Goal: Task Accomplishment & Management: Use online tool/utility

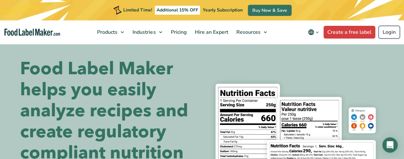
click at [389, 35] on link "Login" at bounding box center [389, 32] width 21 height 13
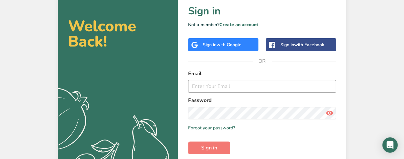
scroll to position [49, 0]
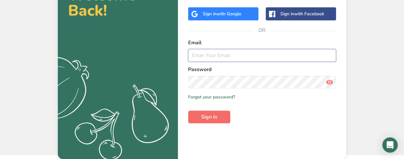
type input "[PERSON_NAME][EMAIL_ADDRESS][PERSON_NAME][DOMAIN_NAME]"
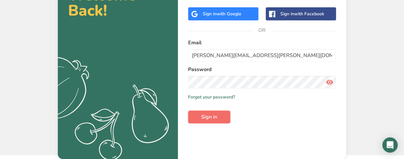
click at [198, 115] on button "Sign in" at bounding box center [209, 117] width 42 height 13
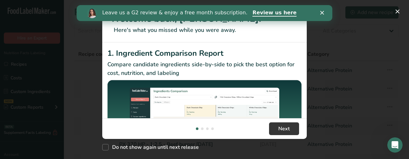
click at [324, 12] on div "Close" at bounding box center [323, 13] width 6 height 4
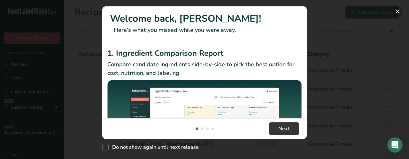
click at [398, 9] on button "New Features" at bounding box center [398, 11] width 10 height 10
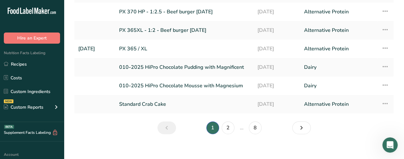
scroll to position [138, 0]
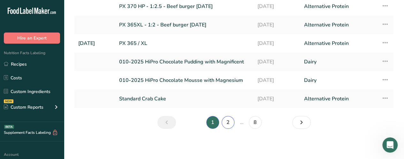
click at [229, 122] on link "2" at bounding box center [228, 122] width 13 height 13
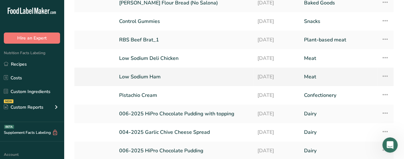
scroll to position [43, 0]
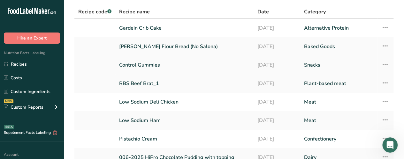
click at [205, 64] on link "Control Gummies" at bounding box center [184, 64] width 131 height 13
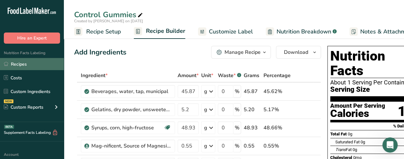
click at [33, 63] on link "Recipes" at bounding box center [32, 64] width 64 height 12
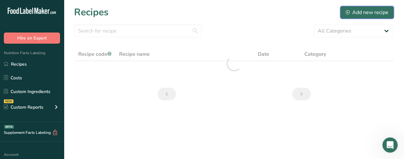
click at [352, 8] on button "Add new recipe" at bounding box center [367, 12] width 54 height 13
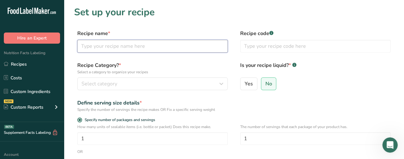
click at [98, 43] on input "text" at bounding box center [152, 46] width 151 height 13
type input "SSW Gummy Bears"
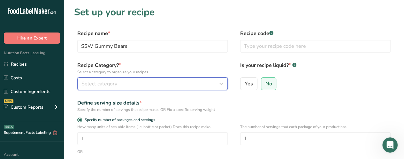
click at [144, 79] on button "Select category" at bounding box center [152, 84] width 151 height 13
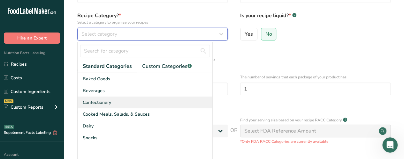
scroll to position [64, 0]
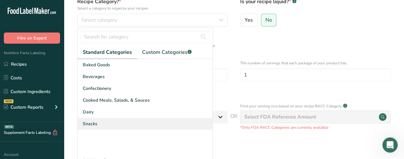
click at [130, 125] on div "Snacks" at bounding box center [145, 124] width 135 height 12
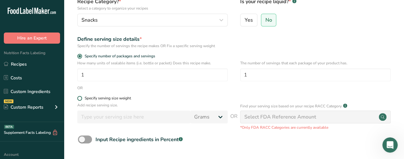
click at [80, 100] on span at bounding box center [79, 98] width 5 height 5
click at [80, 100] on input "Specify serving size weight" at bounding box center [79, 99] width 4 height 4
radio input "true"
radio input "false"
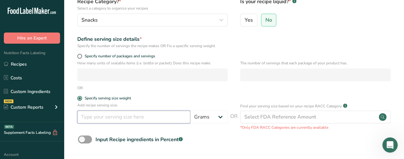
click at [121, 117] on input "number" at bounding box center [133, 117] width 113 height 13
type input "100"
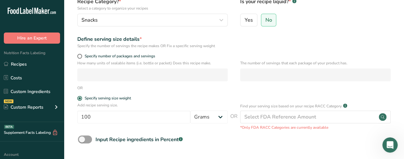
click at [170, 89] on div "OR" at bounding box center [234, 88] width 320 height 6
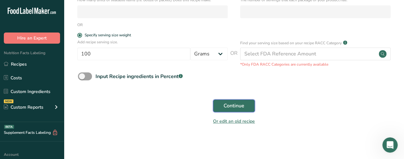
click at [244, 104] on span "Continue" at bounding box center [234, 106] width 21 height 8
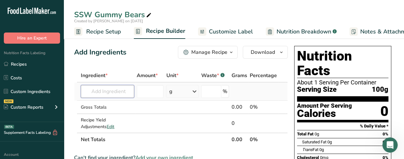
click at [110, 93] on input "text" at bounding box center [107, 91] width 53 height 13
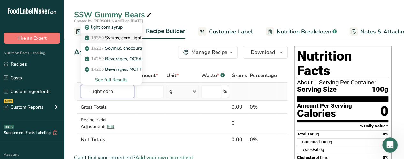
type input "light corn"
click at [123, 34] on link "19350 Syrups, corn, light" at bounding box center [111, 38] width 61 height 11
type input "Syrups, corn, light"
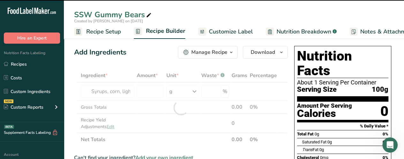
type input "0"
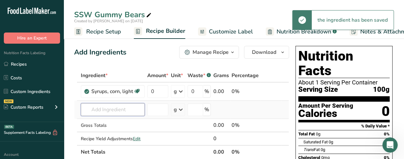
click at [114, 113] on input "text" at bounding box center [113, 110] width 64 height 13
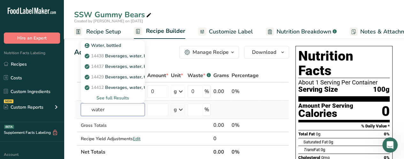
type input "water"
click at [121, 101] on div "See full Results" at bounding box center [113, 98] width 54 height 7
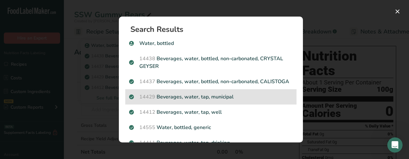
click at [243, 101] on p "14429 Beverages, water, tap, municipal" at bounding box center [211, 97] width 164 height 8
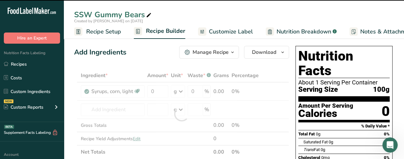
type input "0"
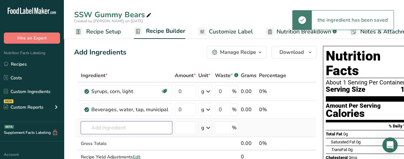
click at [127, 129] on input "text" at bounding box center [126, 128] width 91 height 13
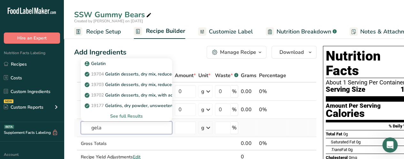
type input "gela"
click at [121, 114] on div "See full Results" at bounding box center [126, 116] width 81 height 7
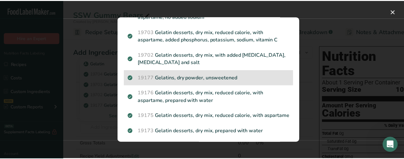
scroll to position [64, 0]
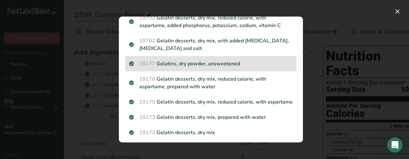
click at [275, 62] on p "19177 Gelatins, dry powder, unsweetened" at bounding box center [211, 64] width 164 height 8
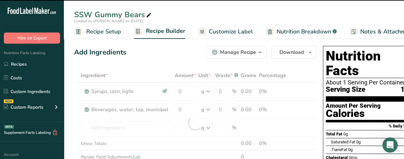
type input "0"
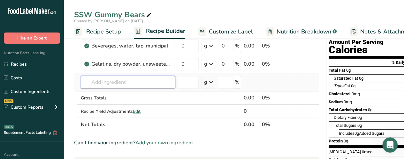
click at [126, 82] on input "text" at bounding box center [128, 82] width 94 height 13
type input "TCP"
drag, startPoint x: 126, startPoint y: 82, endPoint x: 83, endPoint y: 83, distance: 42.8
click at [83, 83] on input "TCP" at bounding box center [128, 82] width 94 height 13
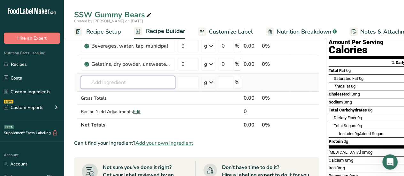
click at [129, 85] on input "text" at bounding box center [128, 82] width 94 height 13
click at [272, 87] on td at bounding box center [276, 83] width 30 height 18
click at [159, 83] on input "text" at bounding box center [128, 82] width 94 height 13
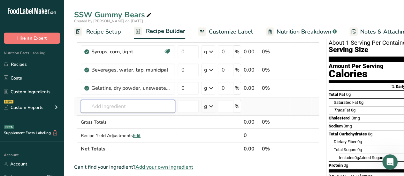
scroll to position [0, 0]
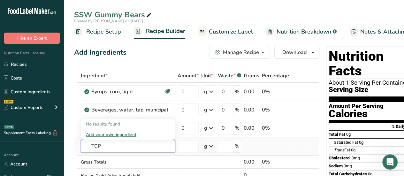
type input "TCP"
click at [130, 132] on div "Add your own ingredient" at bounding box center [128, 134] width 84 height 7
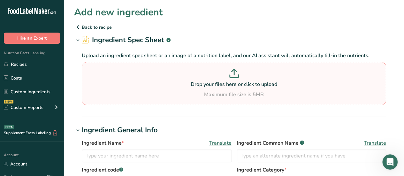
click at [217, 92] on div "Maximum file size is 5MB" at bounding box center [233, 95] width 301 height 8
click at [217, 92] on input "Drop your files here or click to upload Maximum file size is 5MB" at bounding box center [234, 83] width 305 height 43
type input "C:\fakepath\TCP.pdf"
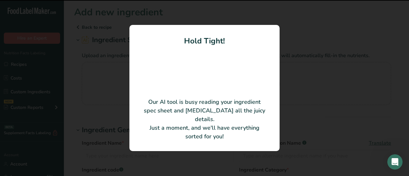
type input "Tricalcium Phosphate"
type input "1306-06-5"
type input "ICL Food Specialties (A Division of ICL Specialty Products Inc.)"
type input "064000.100-FG"
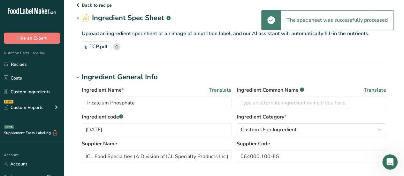
scroll to position [32, 0]
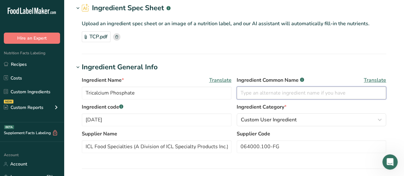
click at [265, 89] on input "text" at bounding box center [312, 93] width 150 height 13
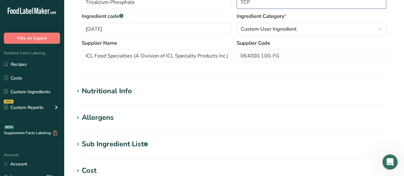
scroll to position [128, 0]
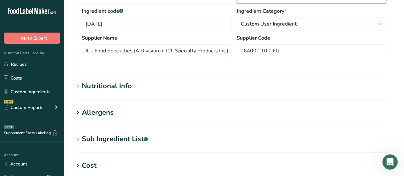
type input "TCP"
click at [100, 86] on div "Nutritional Info" at bounding box center [107, 86] width 50 height 11
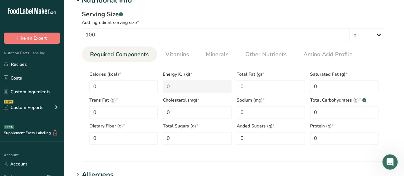
scroll to position [224, 0]
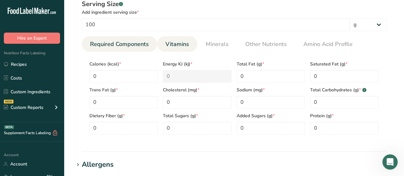
click at [176, 46] on span "Vitamins" at bounding box center [178, 44] width 24 height 9
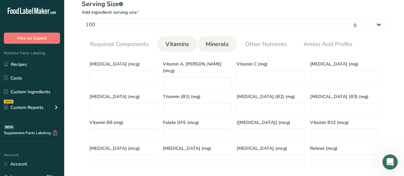
click at [218, 43] on span "Minerals" at bounding box center [217, 44] width 23 height 9
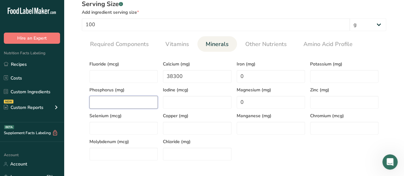
click at [108, 102] on input "number" at bounding box center [123, 102] width 68 height 13
type input "18500"
click at [166, 48] on span "Vitamins" at bounding box center [178, 44] width 24 height 9
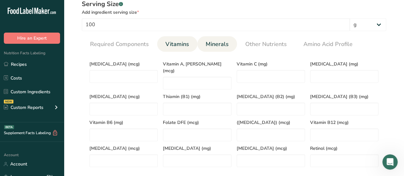
click at [224, 43] on span "Minerals" at bounding box center [217, 44] width 23 height 9
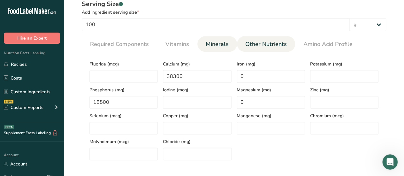
click at [258, 43] on span "Other Nutrients" at bounding box center [266, 44] width 42 height 9
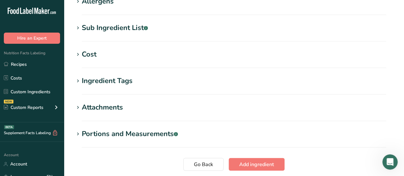
scroll to position [479, 0]
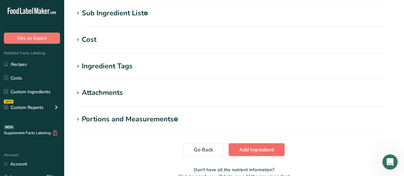
click at [280, 145] on button "Add ingredient" at bounding box center [257, 149] width 56 height 13
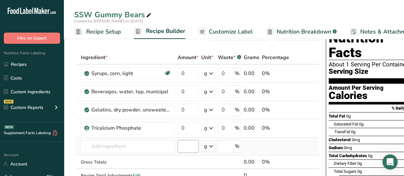
scroll to position [32, 0]
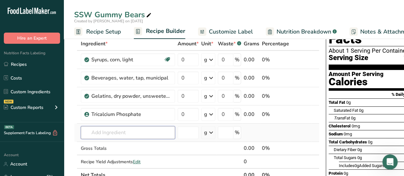
click at [115, 129] on input "text" at bounding box center [128, 132] width 94 height 13
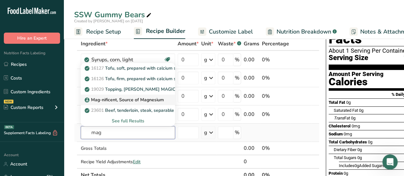
type input "mag"
click at [157, 99] on p "Mag-nificent, Source of Magnesium" at bounding box center [125, 100] width 78 height 7
type input "Mag-nificent, Source of Magnesium"
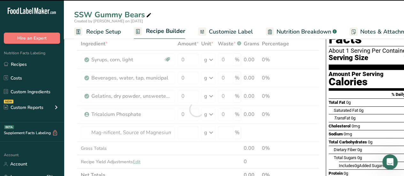
type input "0"
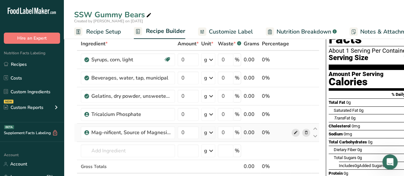
click at [295, 131] on icon at bounding box center [296, 132] width 4 height 7
click at [312, 135] on icon at bounding box center [316, 136] width 8 height 5
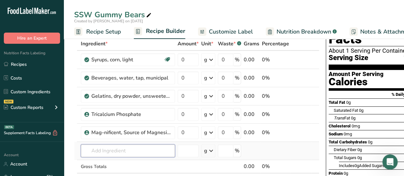
click at [133, 152] on input "text" at bounding box center [128, 150] width 94 height 13
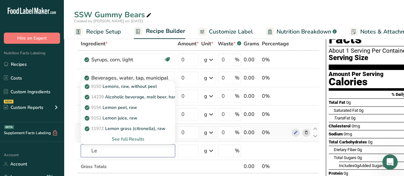
type input "L"
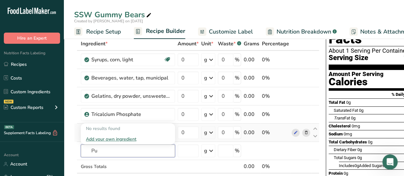
type input "P"
type input "lemon ex"
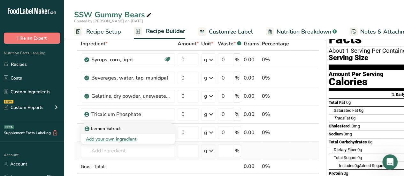
click at [132, 131] on div "Lemon Extract" at bounding box center [123, 128] width 74 height 7
type input "Lemon Extract"
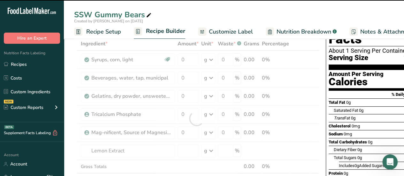
type input "0"
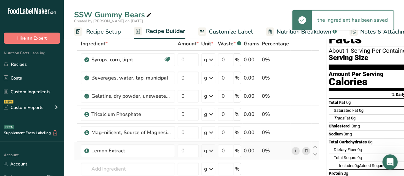
click at [296, 150] on link "i" at bounding box center [296, 151] width 8 height 8
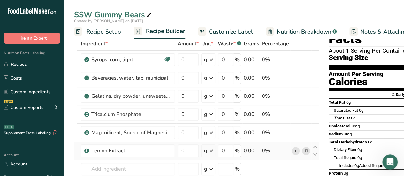
click at [296, 151] on link "i" at bounding box center [296, 151] width 8 height 8
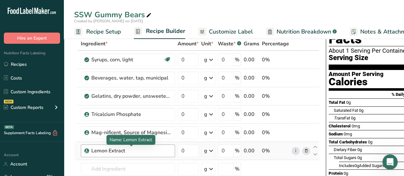
click at [161, 149] on div "Lemon Extract" at bounding box center [131, 151] width 80 height 8
click at [147, 150] on div "Lemon Extract" at bounding box center [131, 151] width 80 height 8
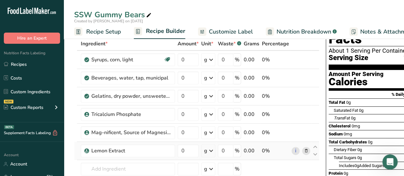
click at [305, 149] on icon at bounding box center [306, 151] width 4 height 7
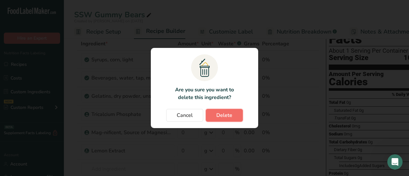
click at [223, 115] on span "Delete" at bounding box center [224, 116] width 16 height 8
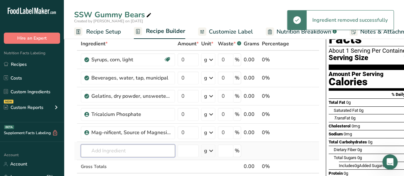
click at [143, 148] on input "text" at bounding box center [128, 150] width 94 height 13
drag, startPoint x: 142, startPoint y: 149, endPoint x: 132, endPoint y: 150, distance: 10.0
click at [132, 150] on input "text" at bounding box center [128, 150] width 94 height 13
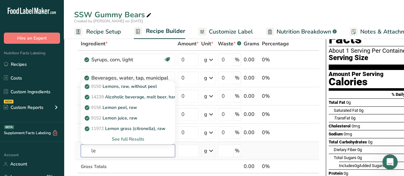
type input "l"
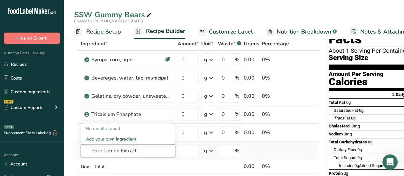
type input "Pure Lemon Extract"
click at [128, 137] on div "Add your own ingredient" at bounding box center [128, 139] width 84 height 7
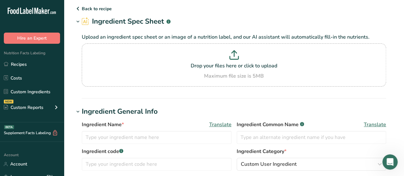
scroll to position [32, 0]
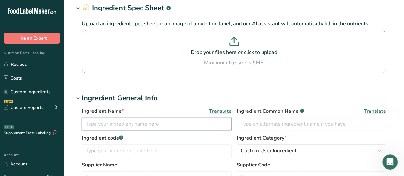
click at [103, 123] on input "text" at bounding box center [157, 124] width 150 height 13
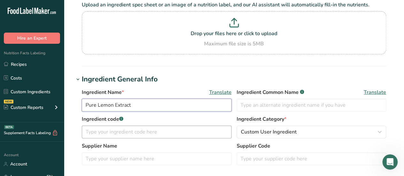
scroll to position [64, 0]
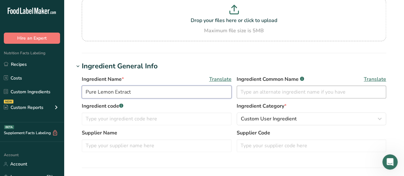
type input "Pure Lemon Extract"
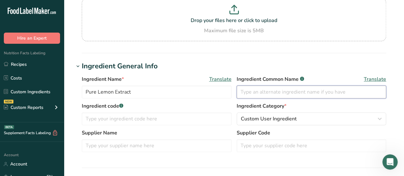
click at [262, 93] on input "text" at bounding box center [312, 92] width 150 height 13
type input "E"
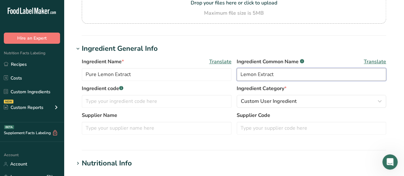
scroll to position [96, 0]
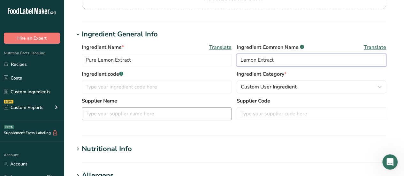
type input "Lemon Extract"
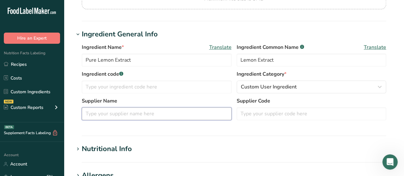
click at [147, 111] on input "text" at bounding box center [157, 113] width 150 height 13
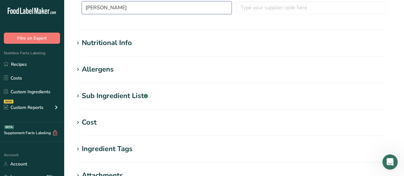
scroll to position [192, 0]
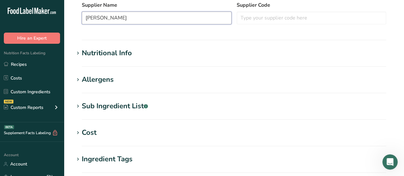
type input "McCormick"
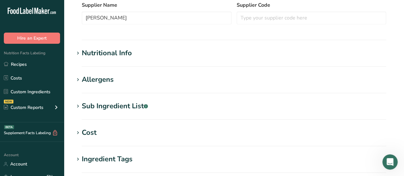
click at [125, 104] on div "Sub Ingredient List .a-a{fill:#347362;}.b-a{fill:#fff;}" at bounding box center [115, 106] width 66 height 11
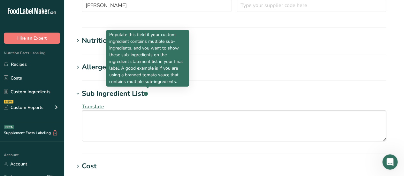
scroll to position [224, 0]
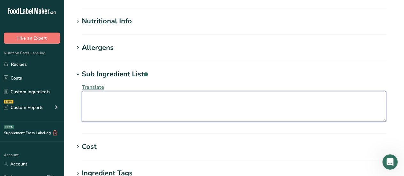
click at [134, 102] on textarea at bounding box center [234, 106] width 305 height 31
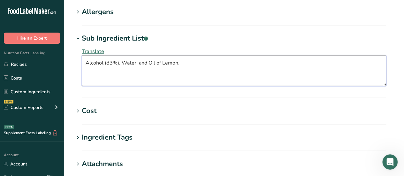
scroll to position [364, 0]
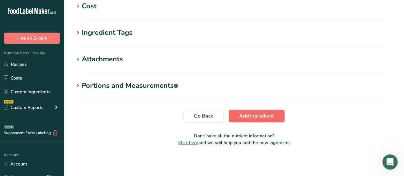
type textarea "Alcohol (83%), Water, and Oil of Lemon."
click at [249, 111] on button "Add ingredient" at bounding box center [257, 116] width 56 height 13
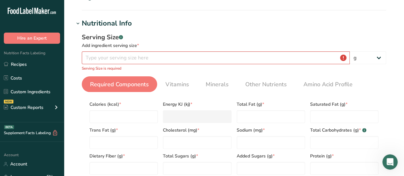
scroll to position [80, 0]
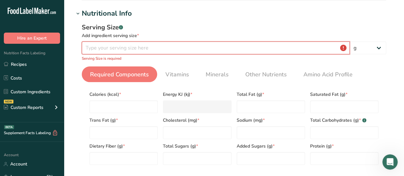
click at [306, 47] on input "number" at bounding box center [216, 48] width 268 height 13
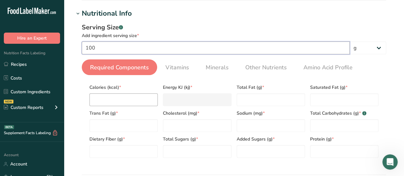
type input "100"
click at [146, 100] on input "number" at bounding box center [123, 99] width 68 height 13
type input "0"
type KJ "0"
type input "0"
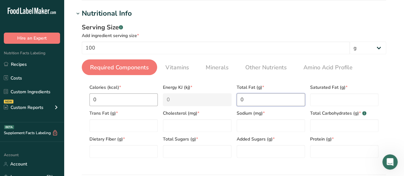
type Fat "0"
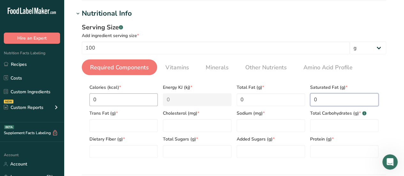
type Fat "0"
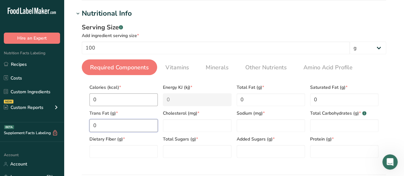
type Fat "0"
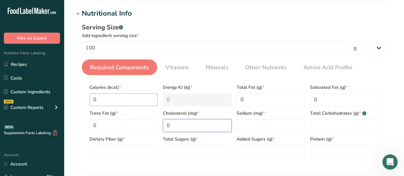
type input "0"
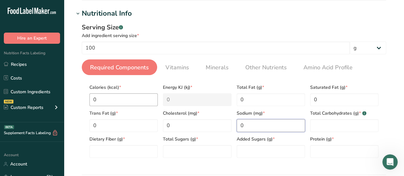
type input "0"
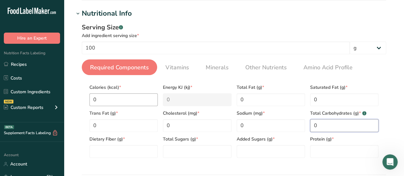
type Carbohydrates "0"
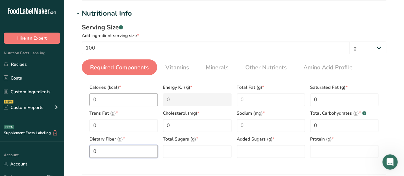
type Fiber "0"
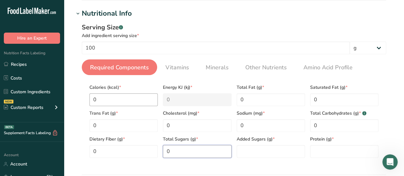
type Sugars "0"
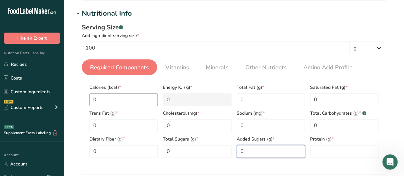
type Sugars "0"
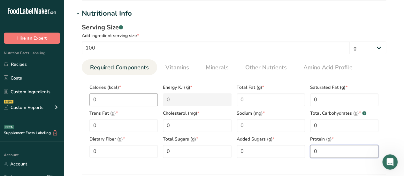
type input "0"
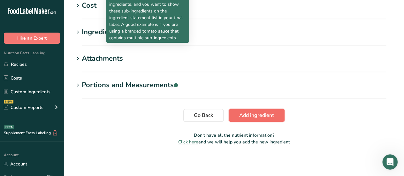
click at [260, 118] on span "Add ingredient" at bounding box center [256, 116] width 35 height 8
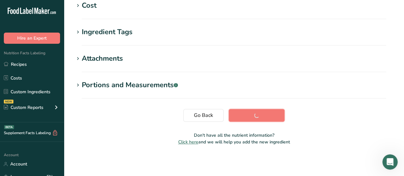
scroll to position [167, 0]
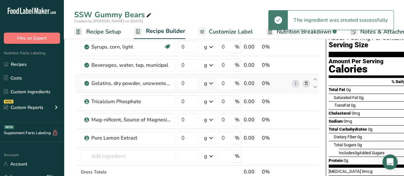
scroll to position [96, 0]
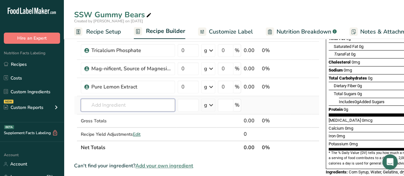
click at [146, 105] on input "text" at bounding box center [128, 105] width 94 height 13
type input "Pure Orange Extract"
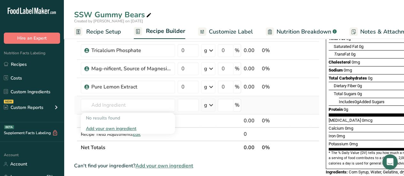
click at [119, 128] on div "Add your own ingredient" at bounding box center [128, 128] width 84 height 7
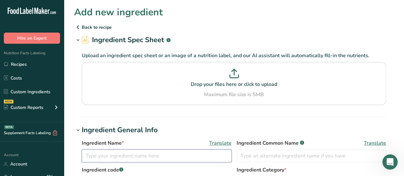
click at [151, 158] on input "text" at bounding box center [157, 156] width 150 height 13
type input "Pure Orange Extract"
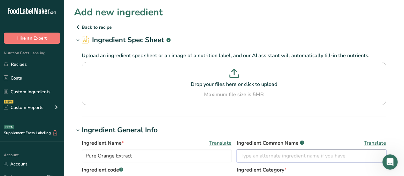
click at [269, 155] on input "text" at bounding box center [312, 156] width 150 height 13
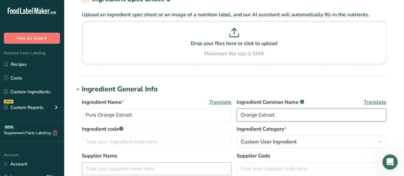
scroll to position [64, 0]
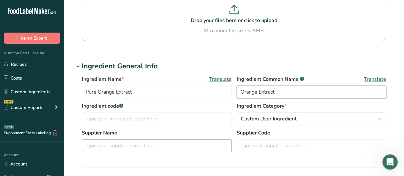
type input "Orange Extract"
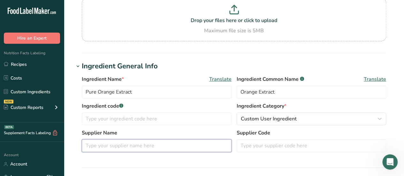
click at [157, 148] on input "text" at bounding box center [157, 145] width 150 height 13
type input "McCormick"
click at [277, 159] on section "Ingredient General Info Ingredient Name * Translate Pure Orange Extract Ingredi…" at bounding box center [234, 114] width 320 height 107
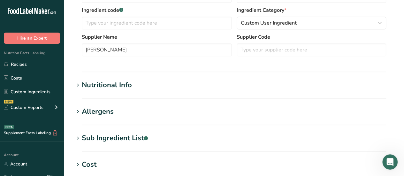
click at [132, 93] on section "Nutritional Info Serving Size .a-a{fill:#347362;}.b-a{fill:#fff;} Add ingredien…" at bounding box center [234, 89] width 320 height 19
click at [135, 84] on h1 "Nutritional Info" at bounding box center [234, 85] width 320 height 11
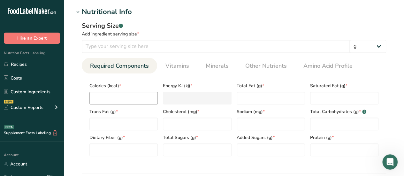
scroll to position [256, 0]
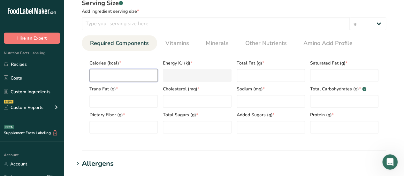
click at [119, 76] on input "number" at bounding box center [123, 75] width 68 height 13
type input "0"
type KJ "0"
type input "0"
type Fat "0"
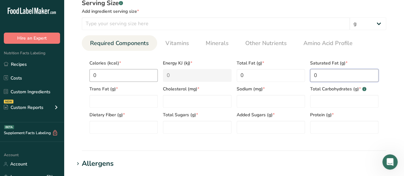
type Fat "0"
type input "0"
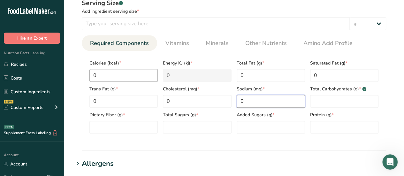
type input "0"
type Carbohydrates "0"
type Fiber "0"
type Sugars "0"
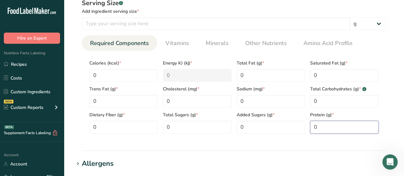
type input "0"
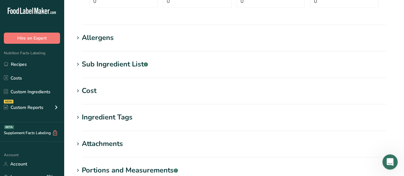
scroll to position [384, 0]
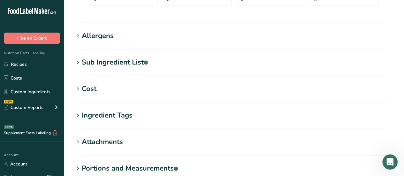
click at [130, 60] on div "Sub Ingredient List .a-a{fill:#347362;}.b-a{fill:#fff;}" at bounding box center [115, 62] width 66 height 11
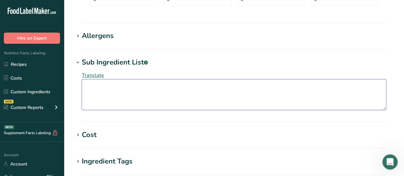
click at [110, 99] on textarea at bounding box center [234, 94] width 305 height 31
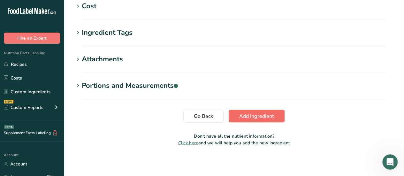
type textarea "Alcohol, Water, and Oil of Orange."
click at [251, 114] on span "Add ingredient" at bounding box center [256, 116] width 35 height 8
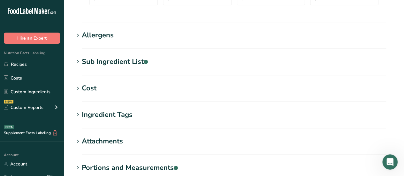
scroll to position [112, 0]
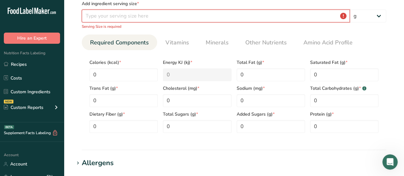
click at [296, 18] on input "number" at bounding box center [216, 16] width 268 height 13
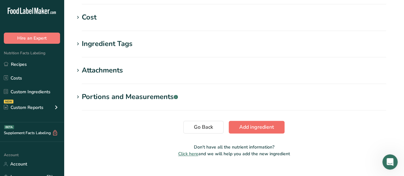
type input "100"
click at [243, 126] on span "Add ingredient" at bounding box center [256, 127] width 35 height 8
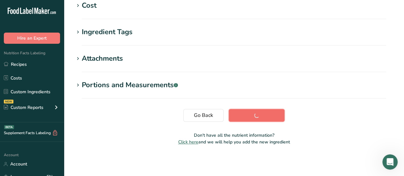
scroll to position [155, 0]
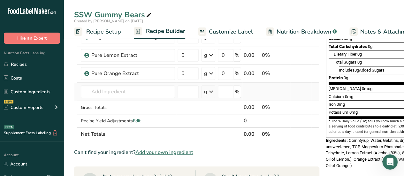
scroll to position [128, 0]
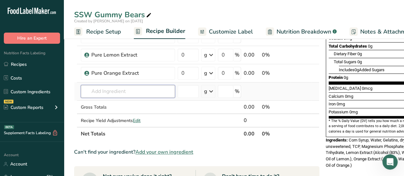
click at [126, 95] on input "text" at bounding box center [128, 91] width 94 height 13
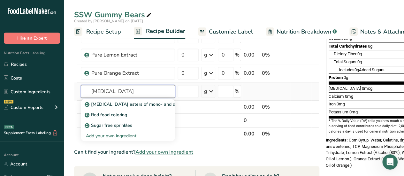
type input "citric acid"
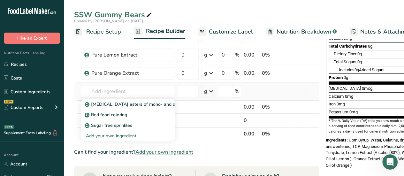
click at [118, 136] on div "Add your own ingredient" at bounding box center [128, 136] width 84 height 7
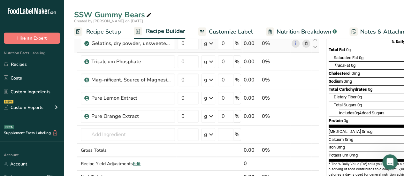
scroll to position [96, 0]
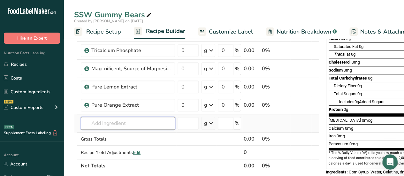
click at [145, 122] on input "text" at bounding box center [128, 123] width 94 height 13
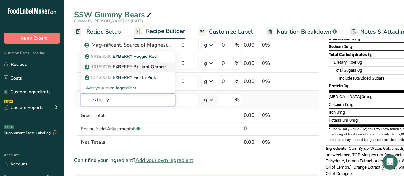
scroll to position [128, 0]
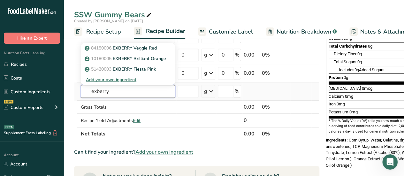
type input "exberry"
click at [115, 78] on div "Add your own ingredient" at bounding box center [128, 79] width 84 height 7
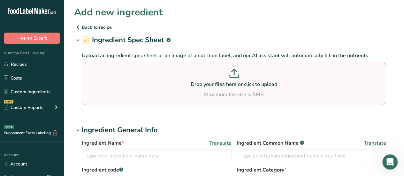
click at [219, 82] on p "Drop your files here or click to upload" at bounding box center [233, 85] width 301 height 8
click at [219, 82] on input "Drop your files here or click to upload Maximum file size is 5MB" at bounding box center [234, 83] width 305 height 43
type input "C:\fakepath\ProdSpec__90-17437_11001401_ENU_US_3925_1837 (ExBerry Vivid Orange)…"
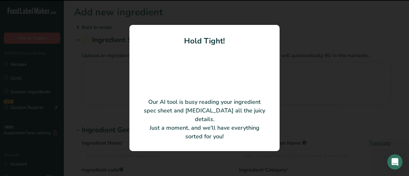
type input "EXBERRY® Shade Vivid Orange"
type input "GNT USA, LLC"
type input "11001401"
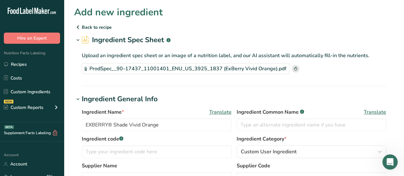
scroll to position [32, 0]
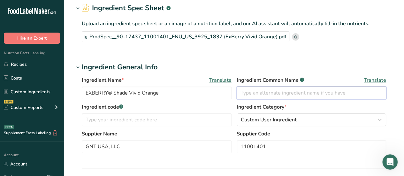
click at [274, 90] on input "text" at bounding box center [312, 93] width 150 height 13
type input "O"
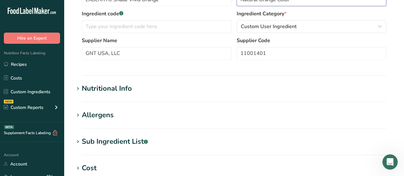
scroll to position [128, 0]
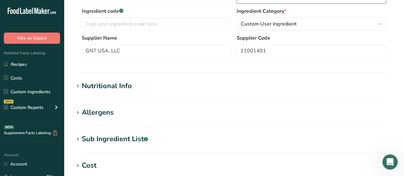
type input "Natural Orange Color"
click at [136, 92] on section "Nutritional Info Serving Size .a-a{fill:#347362;}.b-a{fill:#fff;} Add ingredien…" at bounding box center [234, 90] width 320 height 19
click at [119, 82] on div "Nutritional Info" at bounding box center [107, 86] width 50 height 11
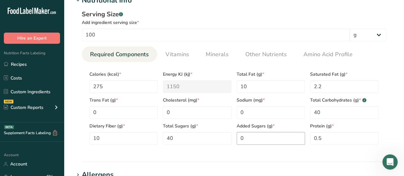
scroll to position [224, 0]
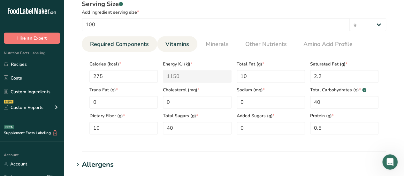
click at [170, 39] on link "Vitamins" at bounding box center [177, 44] width 29 height 16
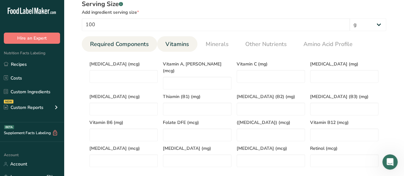
click at [134, 43] on span "Required Components" at bounding box center [119, 44] width 59 height 9
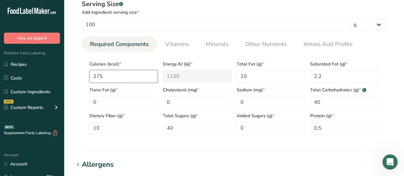
click at [150, 74] on input "275" at bounding box center [123, 76] width 68 height 13
type input "27"
type KJ "113"
type input "2"
type KJ "8.4"
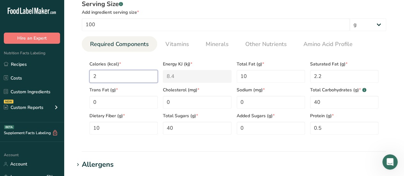
type input "28"
type KJ "117.2"
type input "280"
type KJ "1171.5"
type input "280"
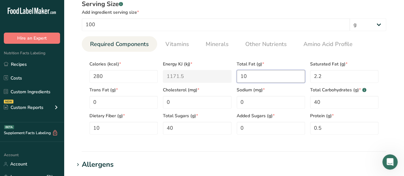
click at [261, 73] on Fat "10" at bounding box center [271, 76] width 68 height 13
type Fat "0"
type Fat "3"
click at [325, 78] on Fat "2.2" at bounding box center [344, 76] width 68 height 13
type Fat "0.4"
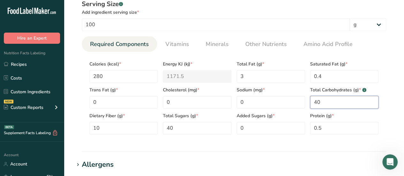
click at [338, 101] on Carbohydrates "40" at bounding box center [344, 102] width 68 height 13
type Carbohydrates "0"
click at [125, 74] on input "280" at bounding box center [123, 76] width 68 height 13
type input "28"
type KJ "117.2"
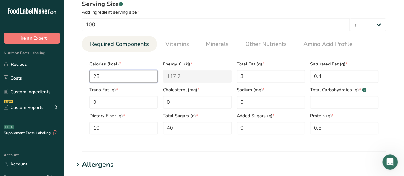
type input "2"
type KJ "8.4"
type input "27"
type KJ "113"
type input "275"
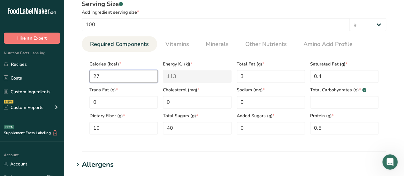
type KJ "1150.6"
type input "275"
click at [245, 78] on Fat "3" at bounding box center [271, 76] width 68 height 13
type Fat "10.0"
click at [335, 73] on Fat "0.4" at bounding box center [344, 76] width 68 height 13
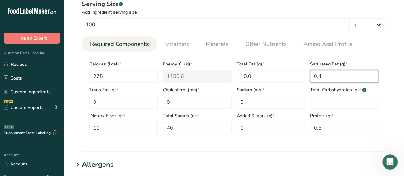
type Fat "0"
type Fat "2.20"
click at [321, 107] on Carbohydrates "number" at bounding box center [344, 102] width 68 height 13
type Carbohydrates "40"
click at [111, 133] on Fiber "10" at bounding box center [123, 128] width 68 height 13
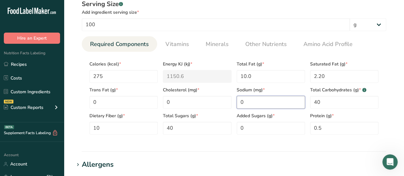
click at [265, 102] on input "0" at bounding box center [271, 102] width 68 height 13
click at [251, 149] on section "Nutritional Info Serving Size .a-a{fill:#347362;}.b-a{fill:#fff;} Add ingredien…" at bounding box center [234, 68] width 320 height 167
click at [259, 103] on input "0.01" at bounding box center [271, 102] width 68 height 13
drag, startPoint x: 259, startPoint y: 103, endPoint x: 226, endPoint y: 101, distance: 32.9
click at [226, 101] on div "Calories (kcal) * 275 Energy KJ (kj) * 1150.6 Total Fat (g) * 10.0 Saturated Fa…" at bounding box center [234, 96] width 294 height 78
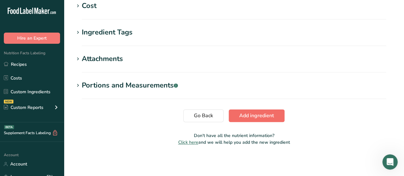
type input "0"
click at [268, 115] on span "Add ingredient" at bounding box center [256, 116] width 35 height 8
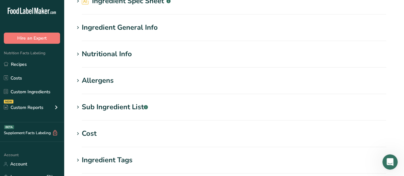
scroll to position [3, 0]
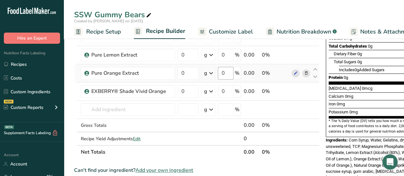
scroll to position [32, 0]
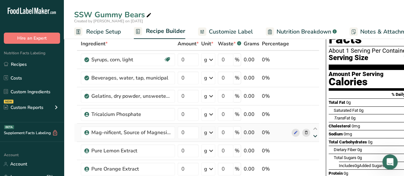
click at [316, 135] on icon at bounding box center [316, 136] width 8 height 5
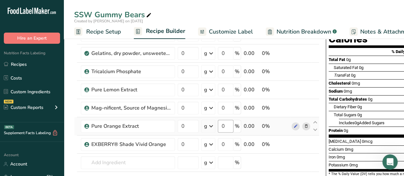
scroll to position [64, 0]
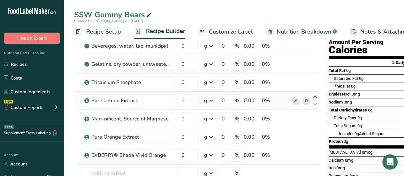
click at [316, 96] on icon at bounding box center [316, 97] width 8 height 5
click at [316, 97] on icon at bounding box center [316, 97] width 8 height 5
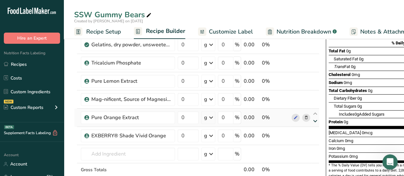
scroll to position [96, 0]
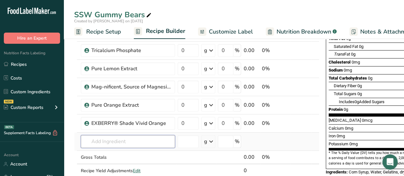
click at [156, 138] on input "text" at bounding box center [128, 141] width 94 height 13
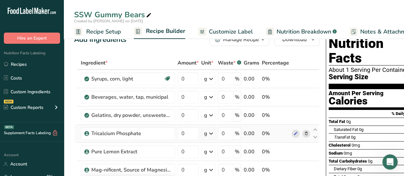
scroll to position [0, 0]
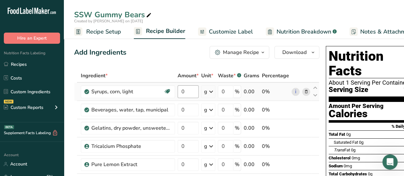
type input "citric acid"
click at [184, 93] on input "0" at bounding box center [188, 91] width 21 height 13
type input "48.93"
click at [192, 112] on div "Ingredient * Amount * Unit * Waste * .a-a{fill:#347362;}.b-a{fill:#fff;} Grams …" at bounding box center [196, 178] width 245 height 218
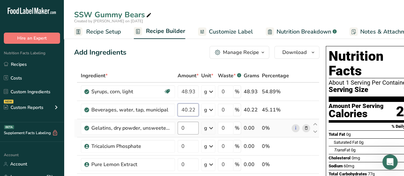
type input "40.22"
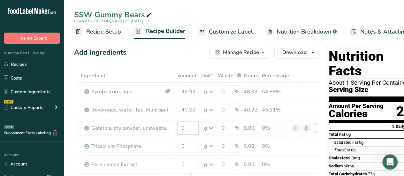
click at [188, 133] on div "Ingredient * Amount * Unit * Waste * .a-a{fill:#347362;}.b-a{fill:#fff;} Grams …" at bounding box center [196, 178] width 245 height 218
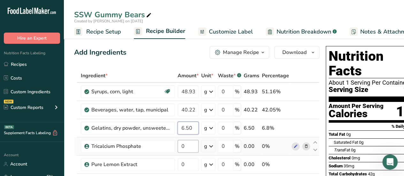
type input "6.50"
click at [183, 143] on div "Ingredient * Amount * Unit * Waste * .a-a{fill:#347362;}.b-a{fill:#fff;} Grams …" at bounding box center [196, 178] width 245 height 218
type input "1.50"
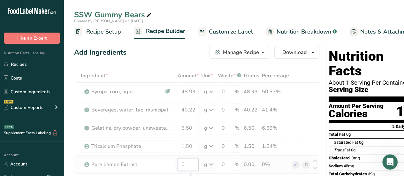
click at [190, 159] on div "Ingredient * Amount * Unit * Waste * .a-a{fill:#347362;}.b-a{fill:#fff;} Grams …" at bounding box center [196, 178] width 245 height 218
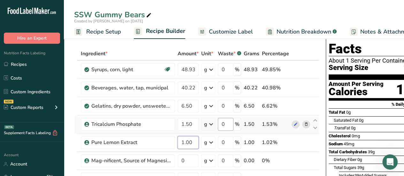
scroll to position [32, 0]
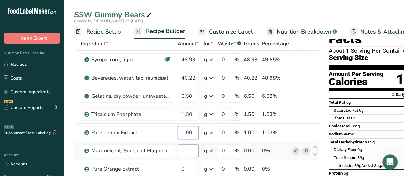
type input "1.00"
click at [191, 153] on div "Ingredient * Amount * Unit * Waste * .a-a{fill:#347362;}.b-a{fill:#fff;} Grams …" at bounding box center [196, 146] width 245 height 218
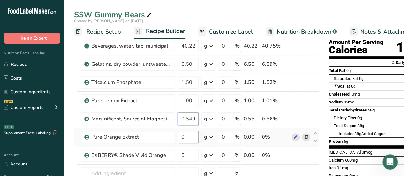
type input "0.549999"
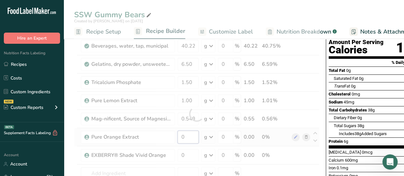
click at [195, 138] on div "Ingredient * Amount * Unit * Waste * .a-a{fill:#347362;}.b-a{fill:#fff;} Grams …" at bounding box center [196, 114] width 245 height 218
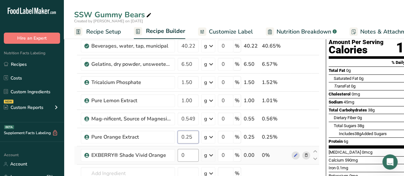
type input "0.25"
click at [195, 155] on div "Ingredient * Amount * Unit * Waste * .a-a{fill:#347362;}.b-a{fill:#fff;} Grams …" at bounding box center [196, 114] width 245 height 218
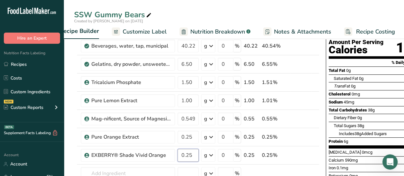
scroll to position [0, 87]
type input "0.25"
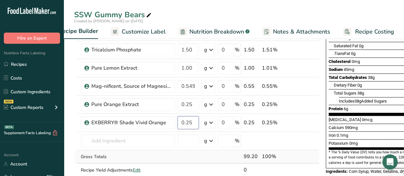
scroll to position [128, 0]
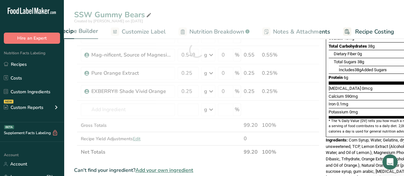
click at [183, 152] on div "Ingredient * Amount * Unit * Waste * .a-a{fill:#347362;}.b-a{fill:#fff;} Grams …" at bounding box center [196, 50] width 245 height 218
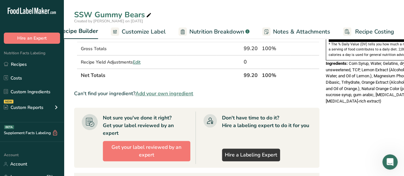
scroll to position [225, 0]
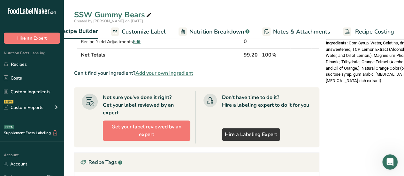
drag, startPoint x: 359, startPoint y: 138, endPoint x: 316, endPoint y: 137, distance: 42.2
click at [316, 138] on div "Add Ingredients Manage Recipe Delete Recipe Duplicate Recipe Scale Recipe Save …" at bounding box center [234, 70] width 320 height 505
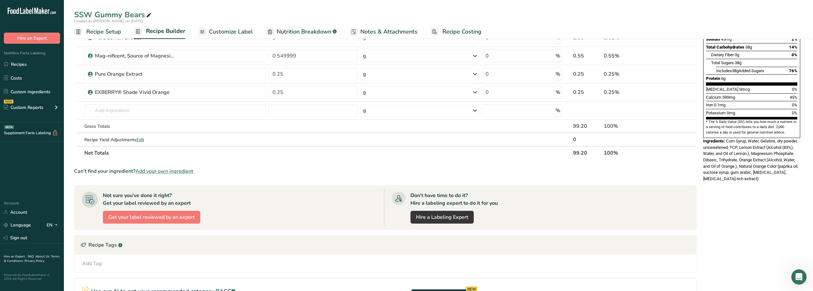
scroll to position [128, 0]
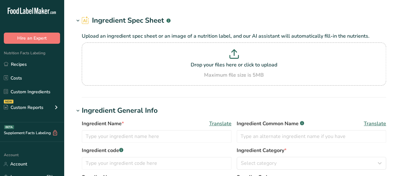
type input "Mag-nificent, Source of Magnesium"
type input "Magnesium Phosphate, Dibasic, Trihydrate"
type input "ICL"
type input "091400-218-FG"
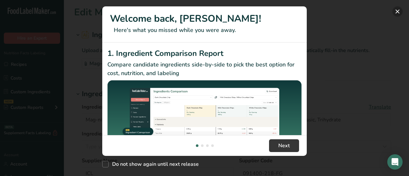
click at [402, 10] on button "New Features" at bounding box center [398, 11] width 10 height 10
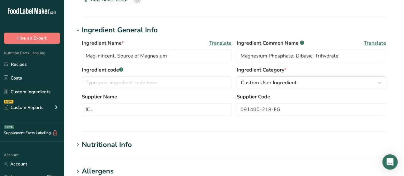
scroll to position [64, 0]
click at [128, 83] on input "text" at bounding box center [157, 82] width 150 height 13
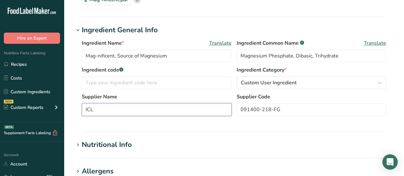
click at [165, 113] on input "ICL" at bounding box center [157, 109] width 150 height 13
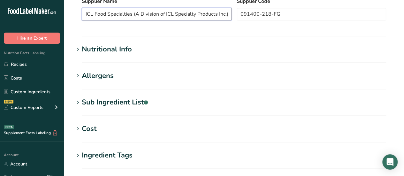
scroll to position [160, 0]
type input "ICL Food Specialties (A Division of ICL Specialty Products Inc.)"
click at [125, 50] on div "Nutritional Info" at bounding box center [107, 49] width 50 height 11
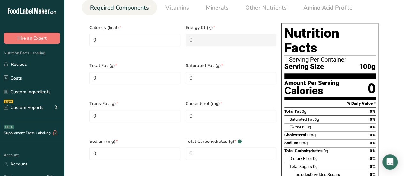
scroll to position [256, 0]
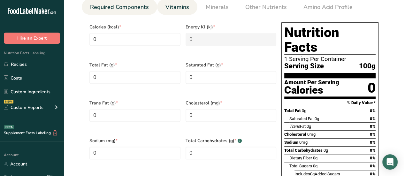
click at [180, 4] on span "Vitamins" at bounding box center [178, 7] width 24 height 9
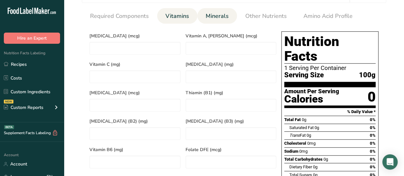
scroll to position [224, 0]
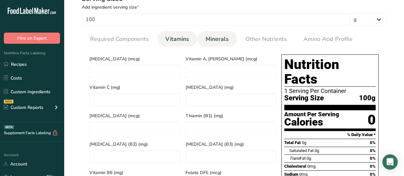
click at [214, 42] on span "Minerals" at bounding box center [217, 39] width 23 height 9
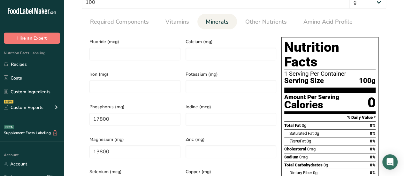
scroll to position [256, 0]
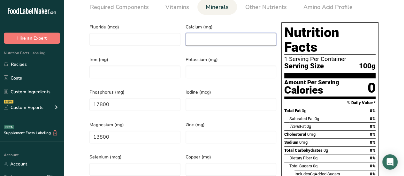
click at [214, 42] on input "number" at bounding box center [231, 39] width 91 height 13
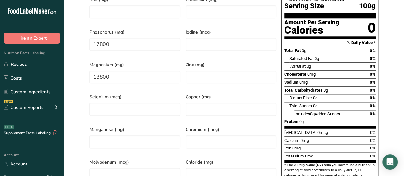
scroll to position [224, 0]
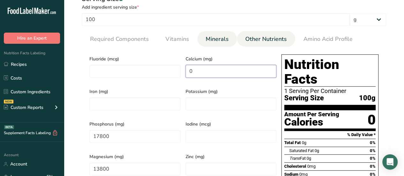
type input "0"
click at [265, 37] on span "Other Nutrients" at bounding box center [266, 39] width 42 height 9
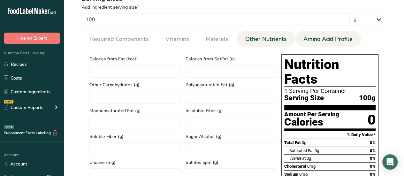
click at [334, 37] on span "Amino Acid Profile" at bounding box center [328, 39] width 49 height 9
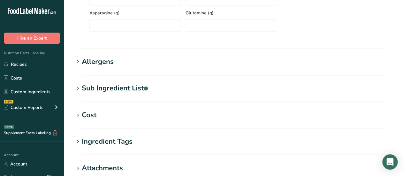
scroll to position [575, 0]
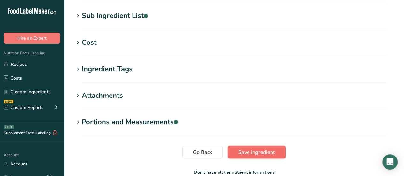
click at [254, 153] on span "Save ingredient" at bounding box center [256, 152] width 37 height 8
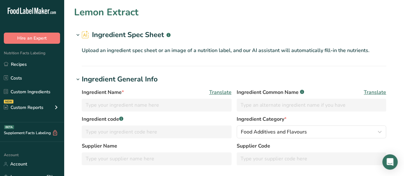
type input "Lemon Extract"
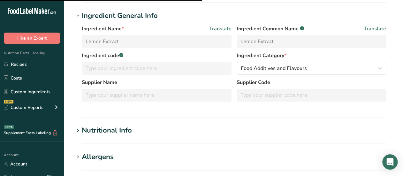
scroll to position [64, 0]
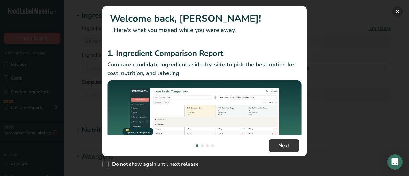
click at [401, 11] on button "New Features" at bounding box center [398, 11] width 10 height 10
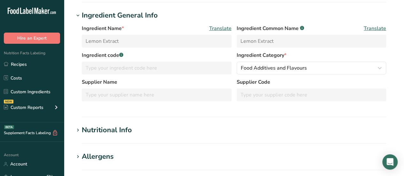
click at [147, 131] on h1 "Nutritional Info" at bounding box center [234, 130] width 320 height 11
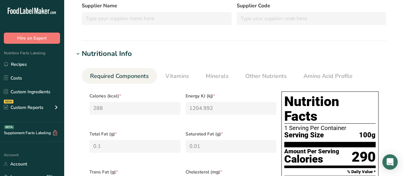
scroll to position [96, 0]
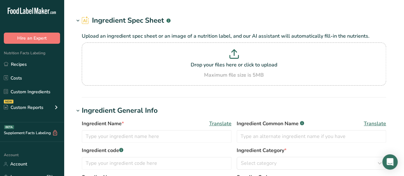
type input "Lemon Extract"
